Goal: Contribute content: Add original content to the website for others to see

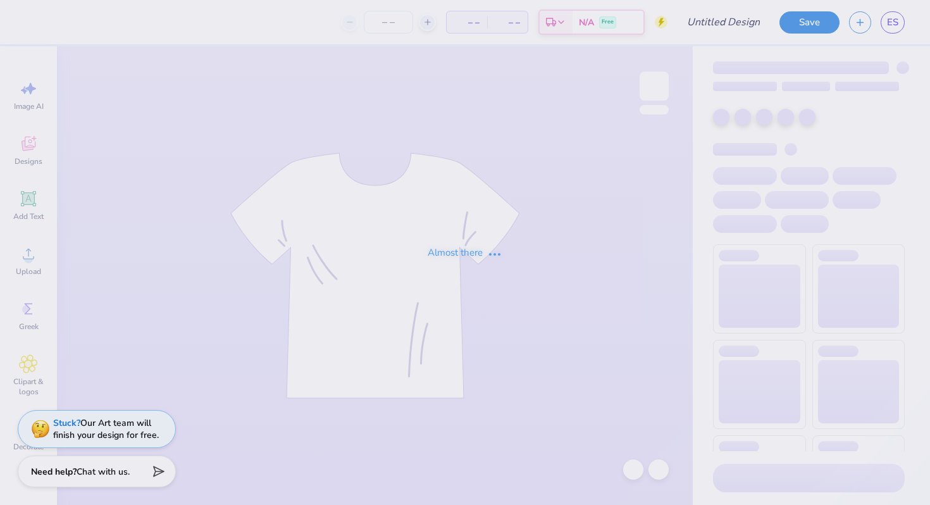
type input "Orchesis Shirt 1"
type input "30"
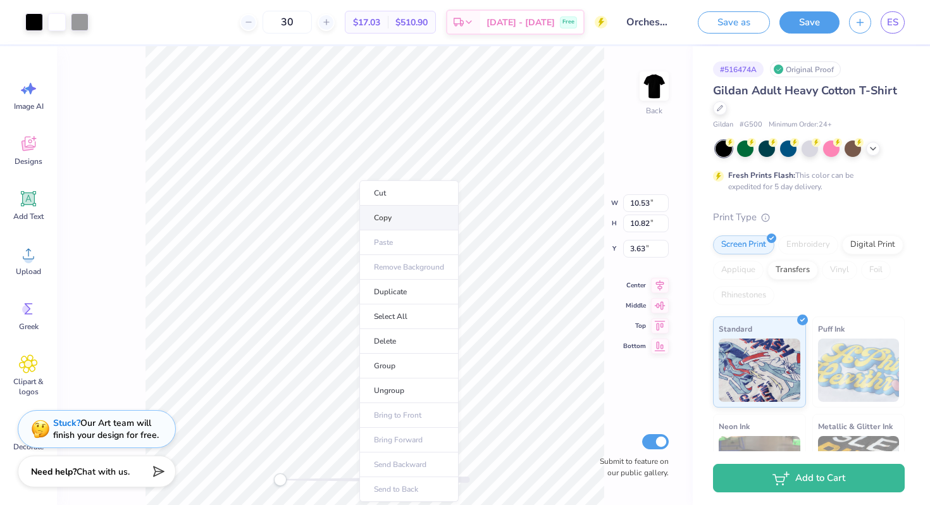
click at [386, 218] on li "Copy" at bounding box center [408, 218] width 99 height 25
click at [727, 110] on div at bounding box center [720, 107] width 14 height 14
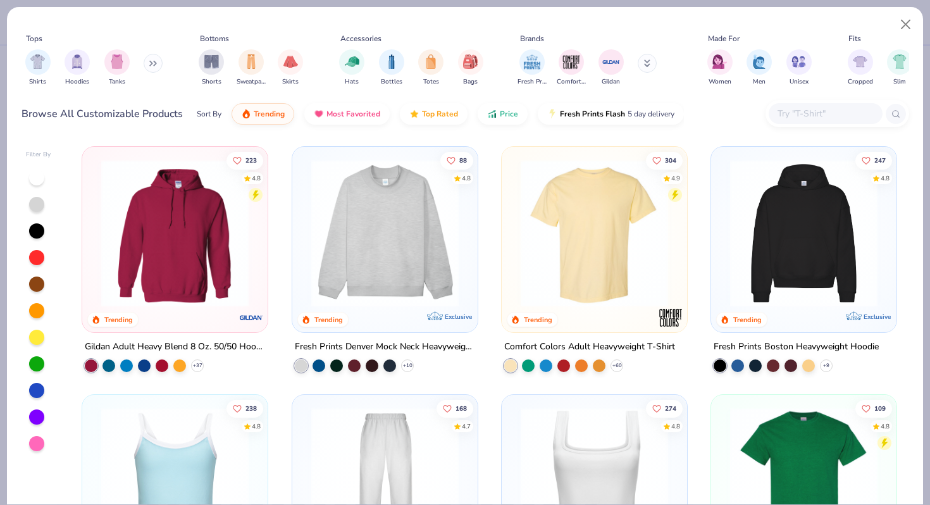
click at [151, 64] on button at bounding box center [153, 63] width 19 height 19
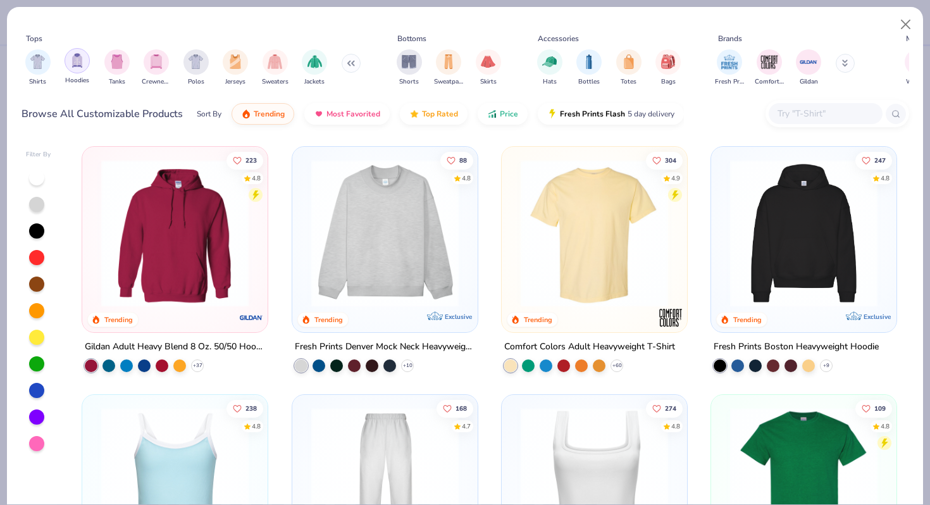
click at [80, 57] on img "filter for Hoodies" at bounding box center [77, 60] width 14 height 15
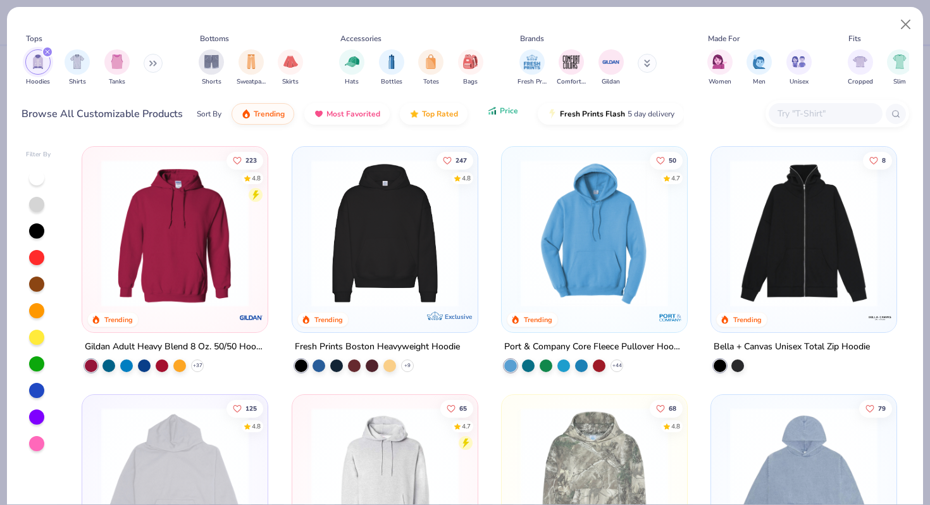
click at [500, 114] on span "Price" at bounding box center [509, 111] width 18 height 10
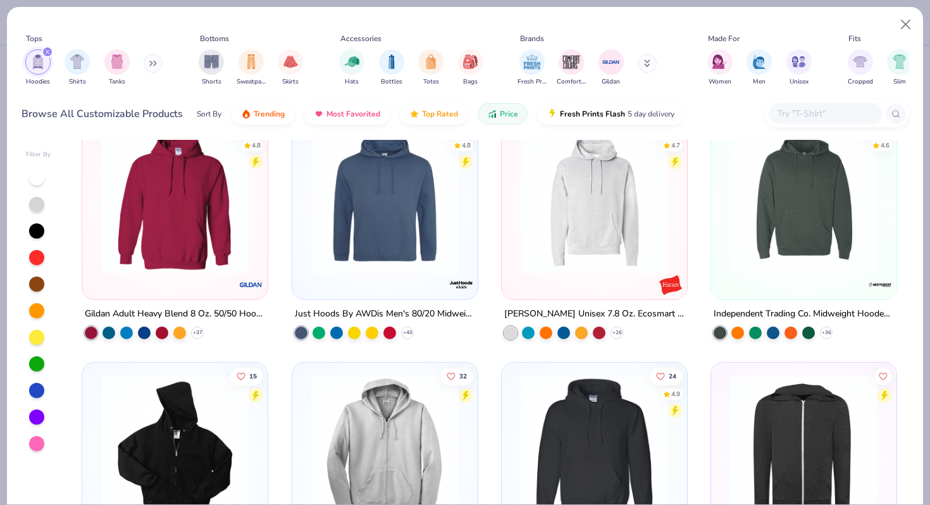
scroll to position [282, 0]
click at [154, 178] on img at bounding box center [175, 199] width 160 height 147
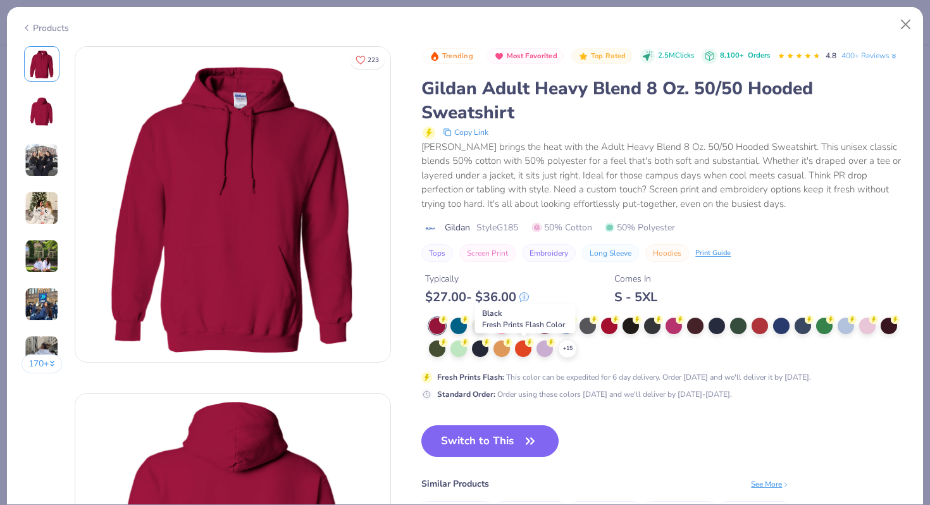
click at [522, 333] on div at bounding box center [523, 324] width 16 height 16
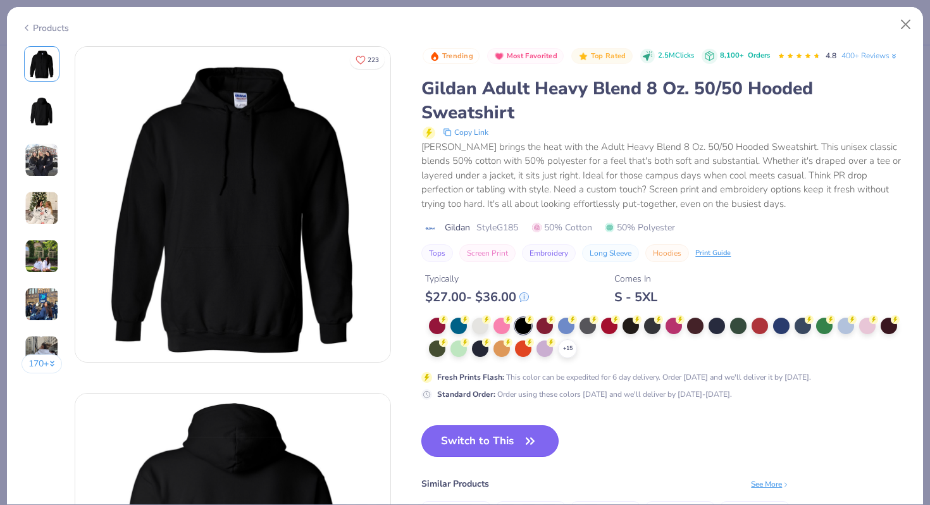
click at [498, 457] on button "Switch to This" at bounding box center [489, 441] width 137 height 32
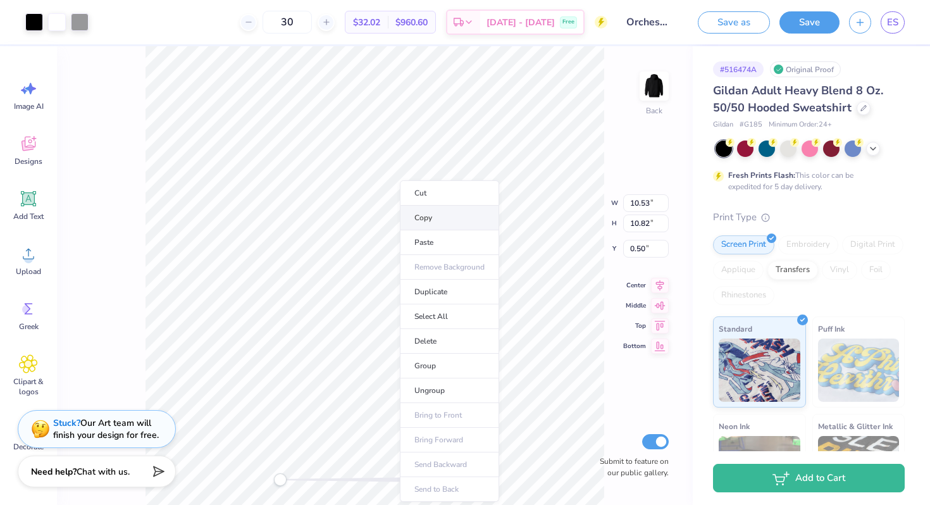
click at [426, 220] on li "Copy" at bounding box center [449, 218] width 99 height 25
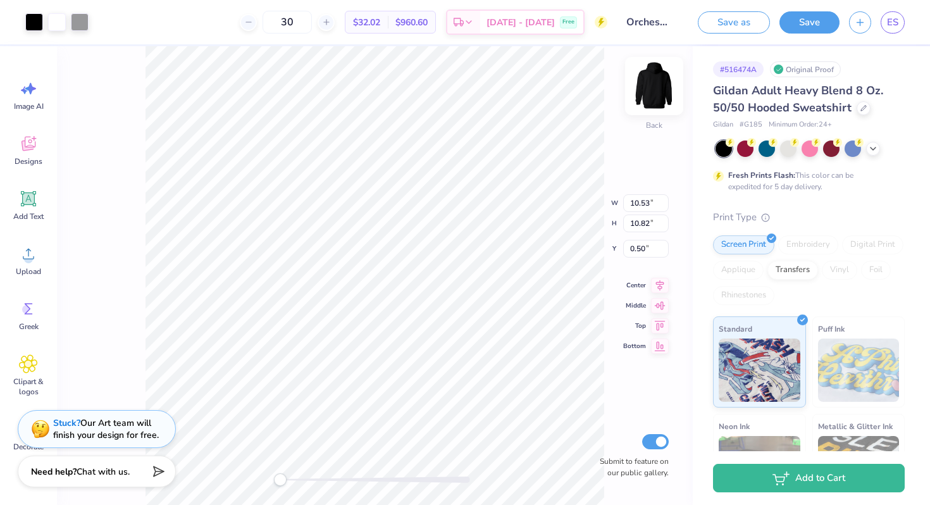
click at [667, 81] on img at bounding box center [654, 86] width 51 height 51
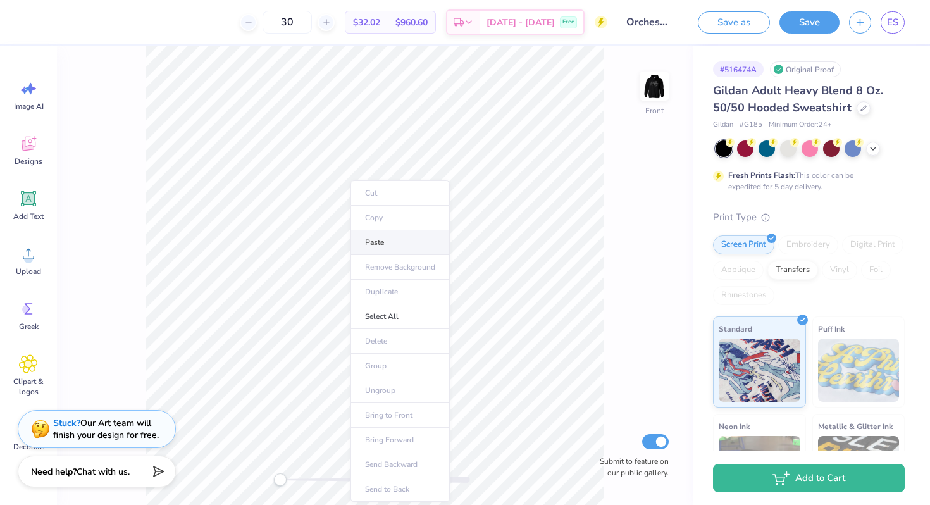
click at [375, 249] on li "Paste" at bounding box center [399, 242] width 99 height 25
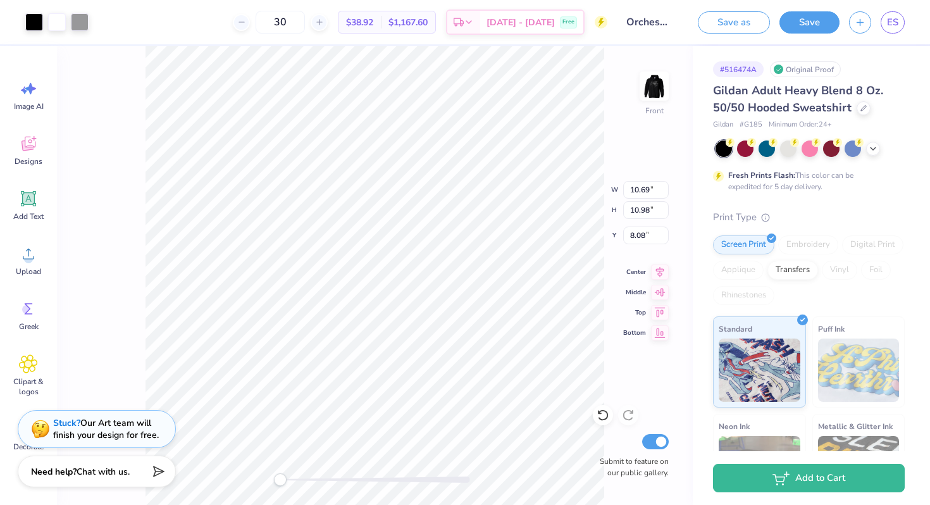
type input "6.72"
type input "13.99"
type input "13.63"
type input "6.00"
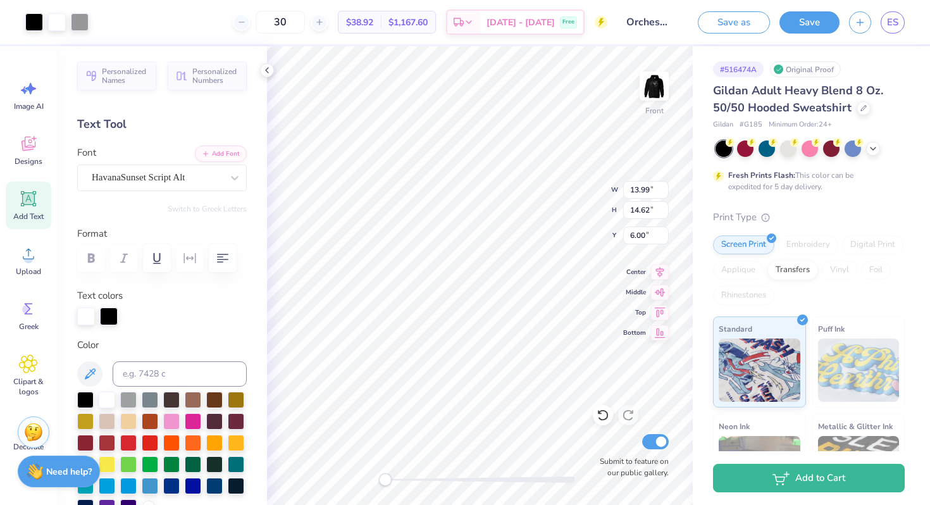
type input "12.23"
type input "13.85"
type input "6.79"
click at [652, 79] on img at bounding box center [653, 85] width 25 height 25
click at [268, 69] on icon at bounding box center [267, 70] width 10 height 10
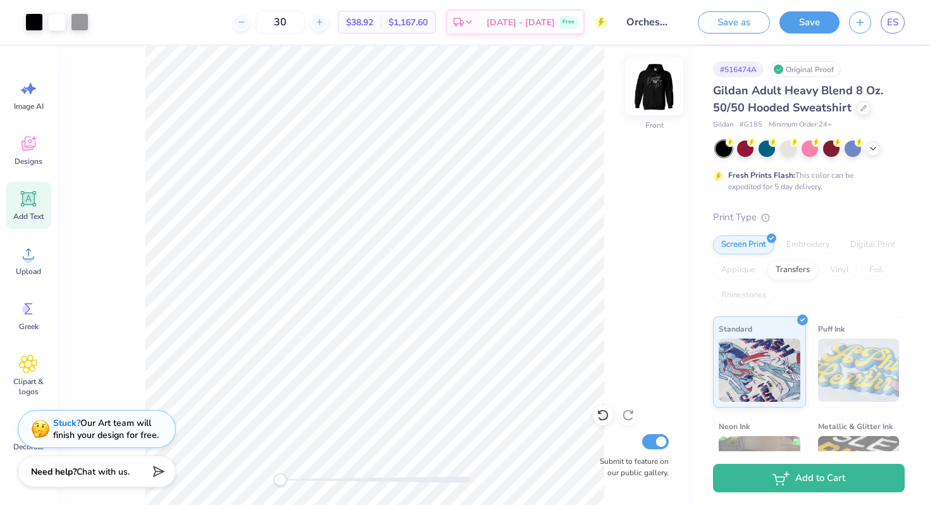
click at [655, 90] on img at bounding box center [654, 86] width 51 height 51
click at [31, 197] on icon at bounding box center [29, 199] width 12 height 12
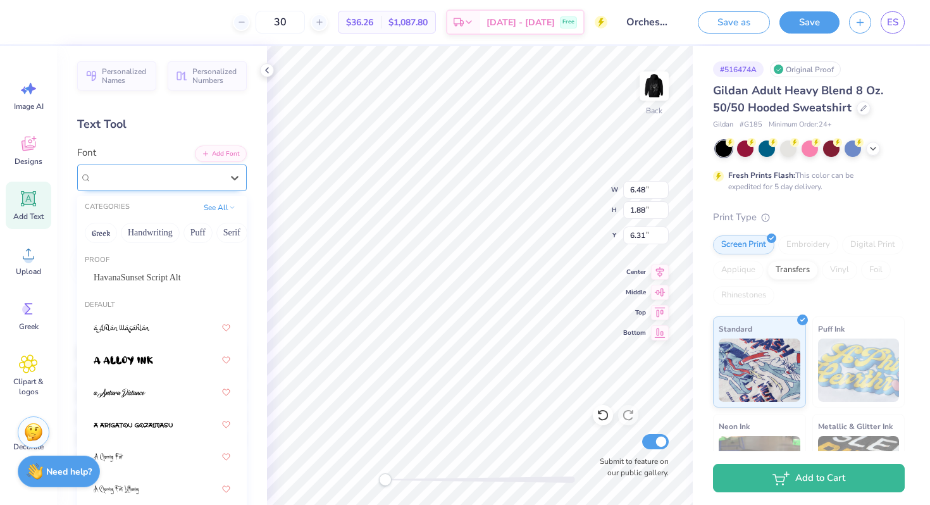
click at [184, 173] on div "Super Dream" at bounding box center [156, 178] width 133 height 20
click at [152, 276] on div "HavanaSunset Script Alt" at bounding box center [162, 277] width 137 height 13
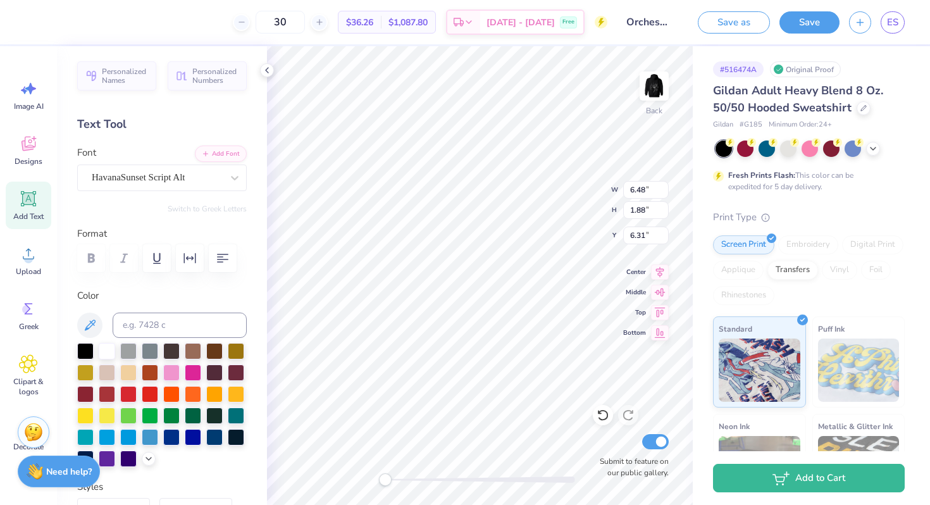
scroll to position [10, 4]
type textarea "Orchesis Dance"
click at [660, 89] on img at bounding box center [654, 86] width 51 height 51
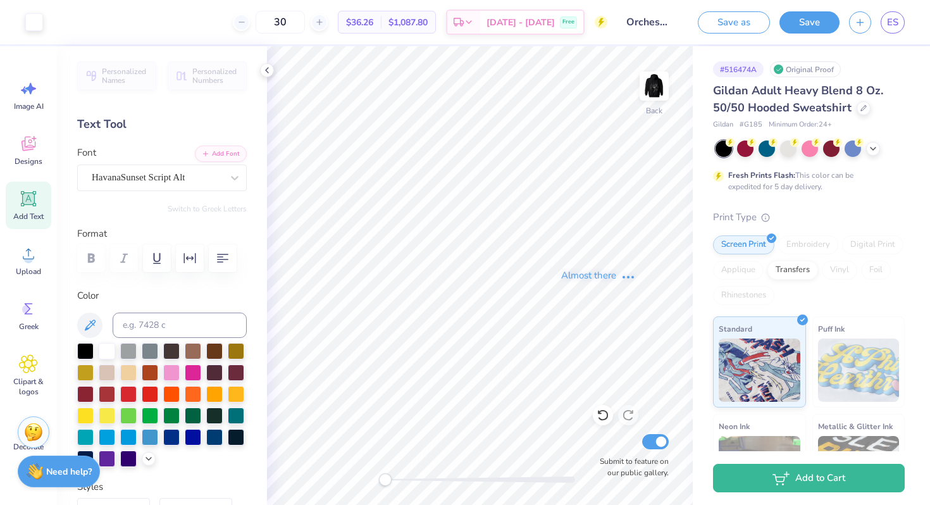
click at [808, 24] on button "Save" at bounding box center [809, 22] width 60 height 22
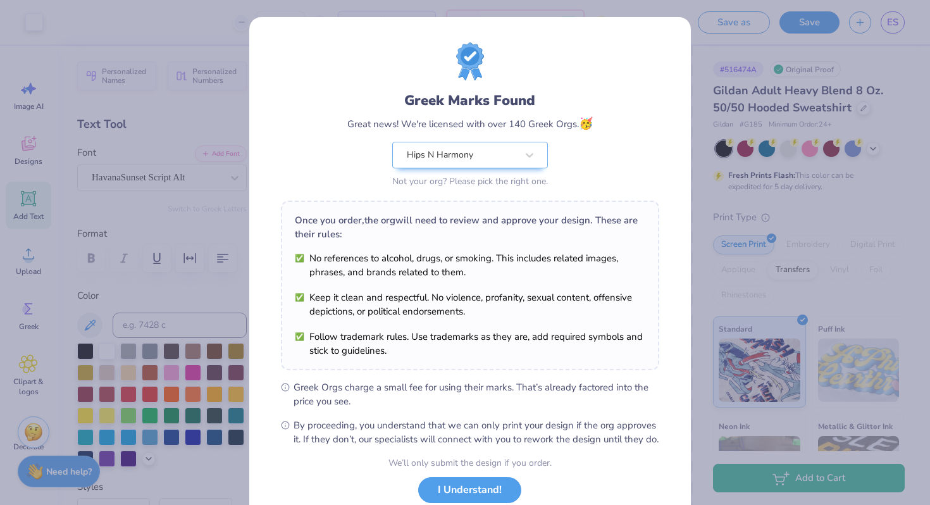
scroll to position [87, 0]
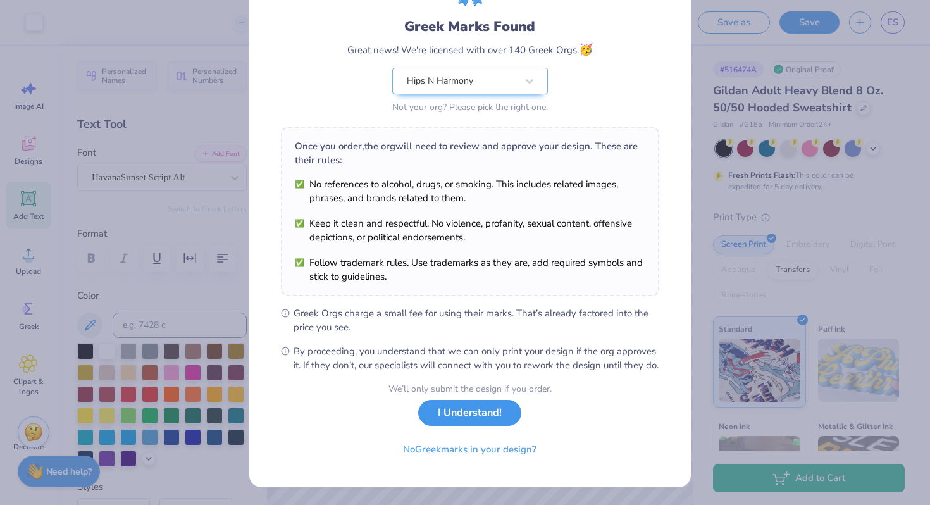
click at [436, 409] on button "I Understand!" at bounding box center [469, 413] width 103 height 26
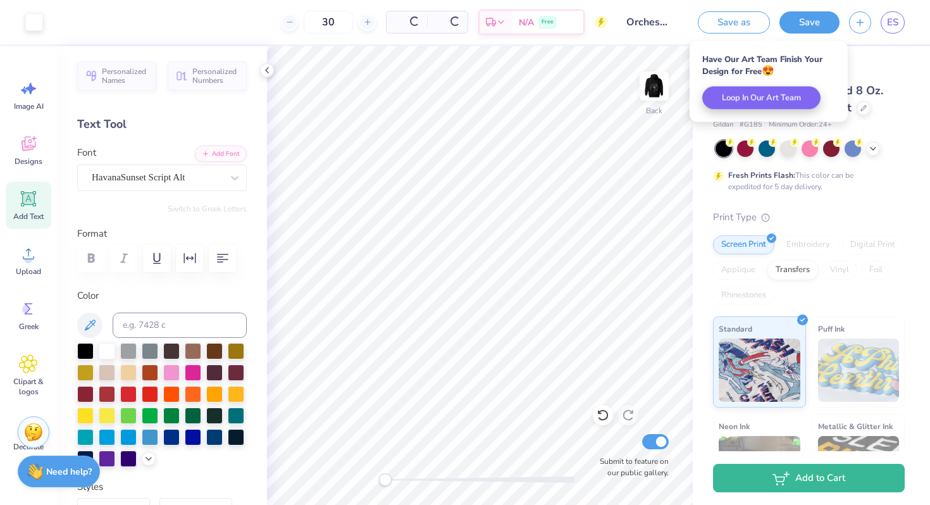
scroll to position [0, 0]
